Goal: Find specific page/section: Find specific page/section

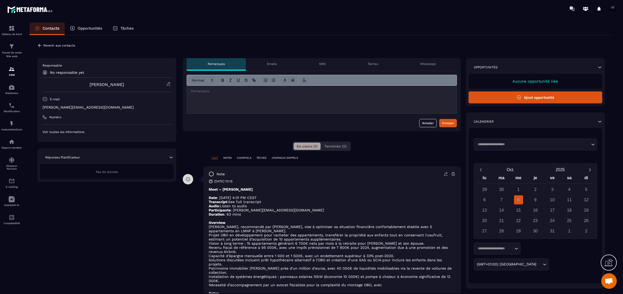
scroll to position [4383, 0]
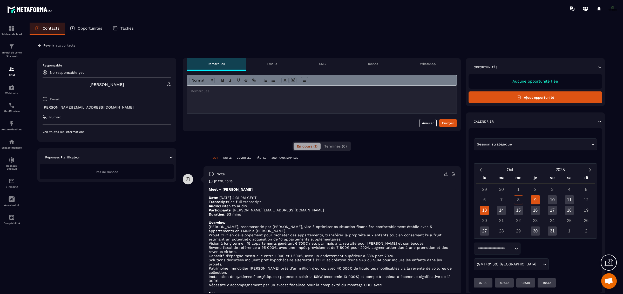
click at [485, 211] on div "13" at bounding box center [484, 210] width 9 height 9
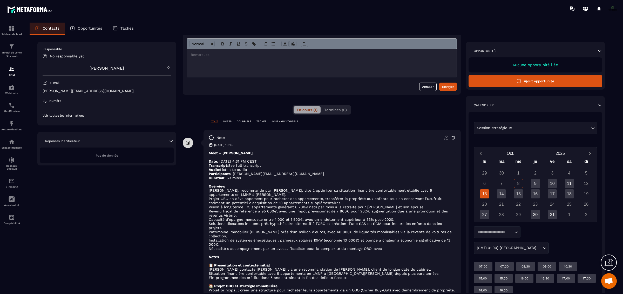
scroll to position [37, 0]
click at [11, 108] on img at bounding box center [12, 105] width 6 height 6
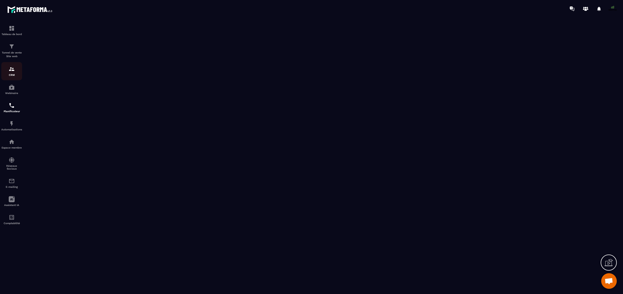
click at [14, 71] on img at bounding box center [12, 69] width 6 height 6
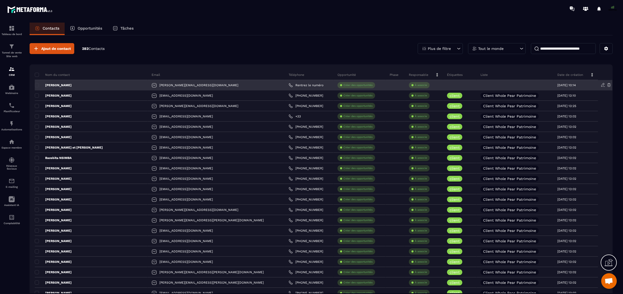
click at [65, 84] on p "[PERSON_NAME]" at bounding box center [53, 85] width 37 height 4
